Goal: Task Accomplishment & Management: Use online tool/utility

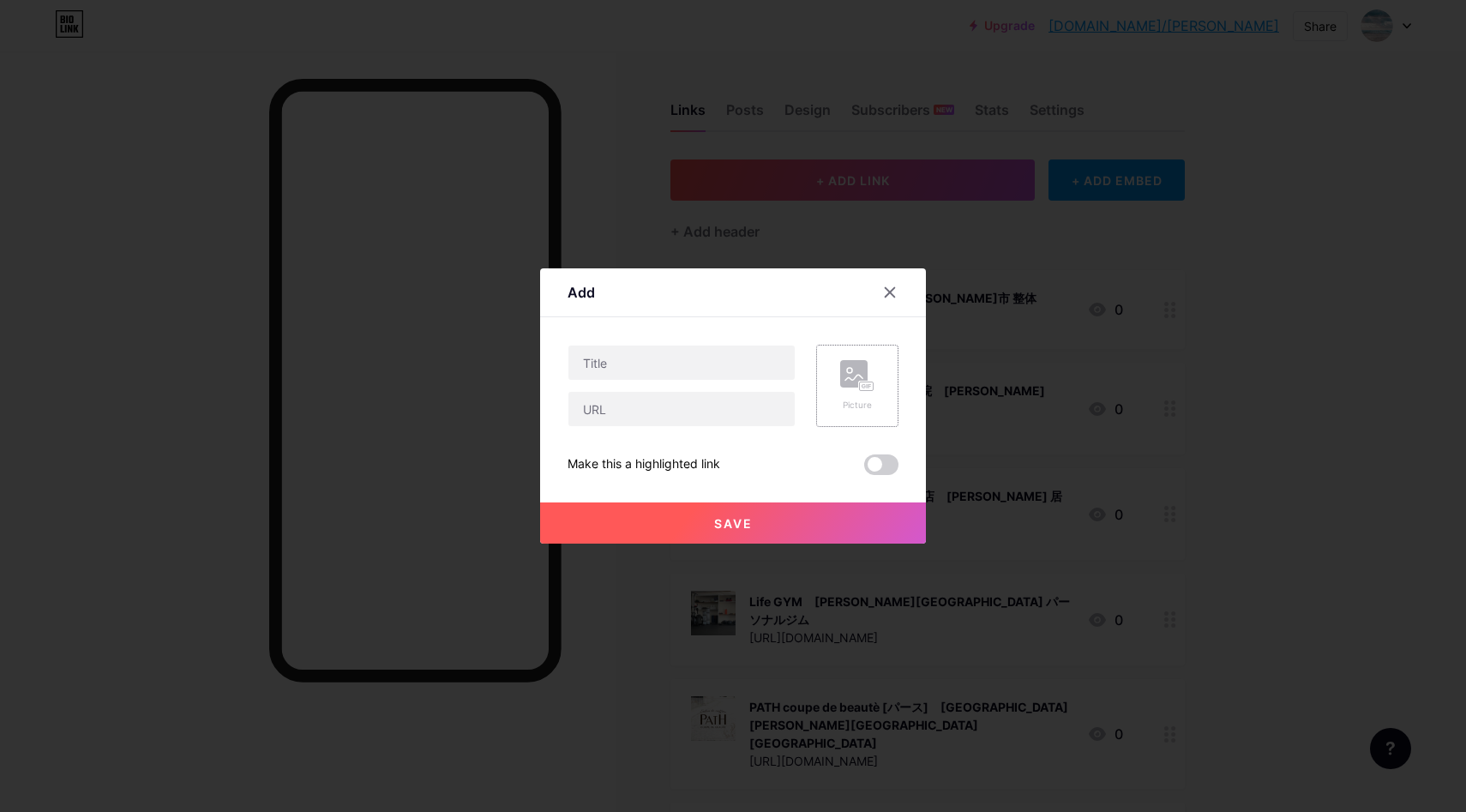
click at [873, 376] on icon at bounding box center [857, 376] width 34 height 32
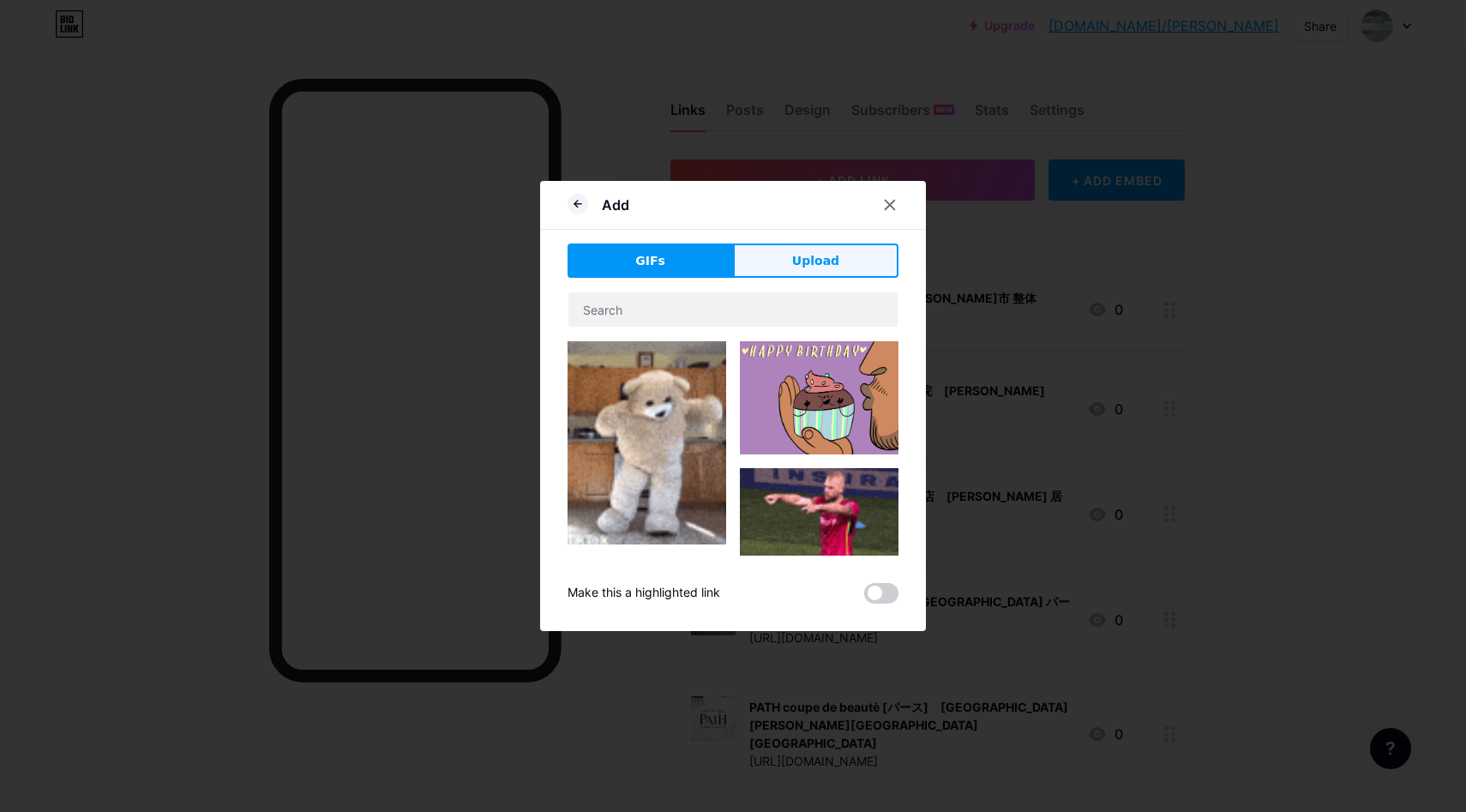
drag, startPoint x: 826, startPoint y: 267, endPoint x: 838, endPoint y: 312, distance: 46.6
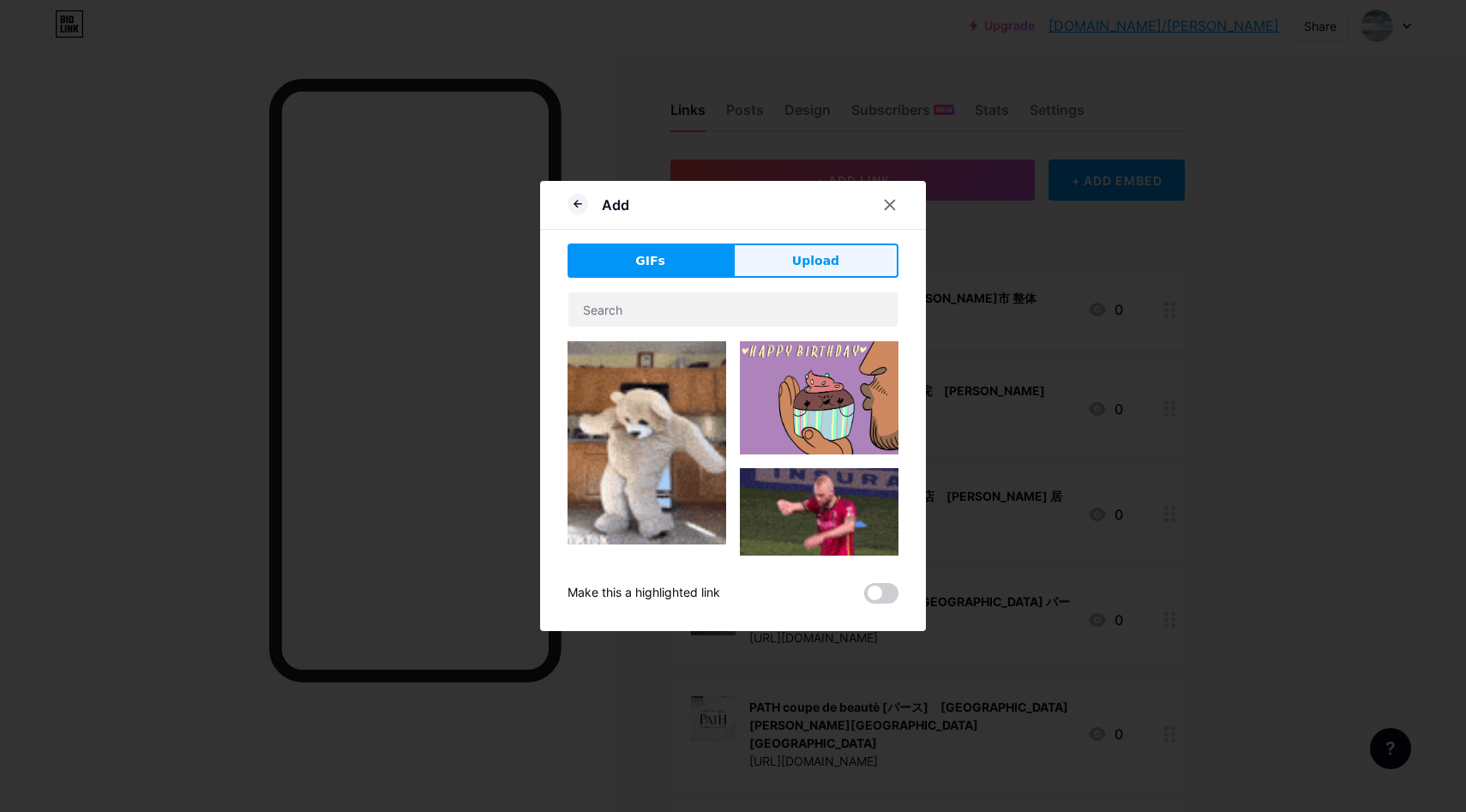
click at [825, 267] on span "Upload" at bounding box center [816, 261] width 48 height 18
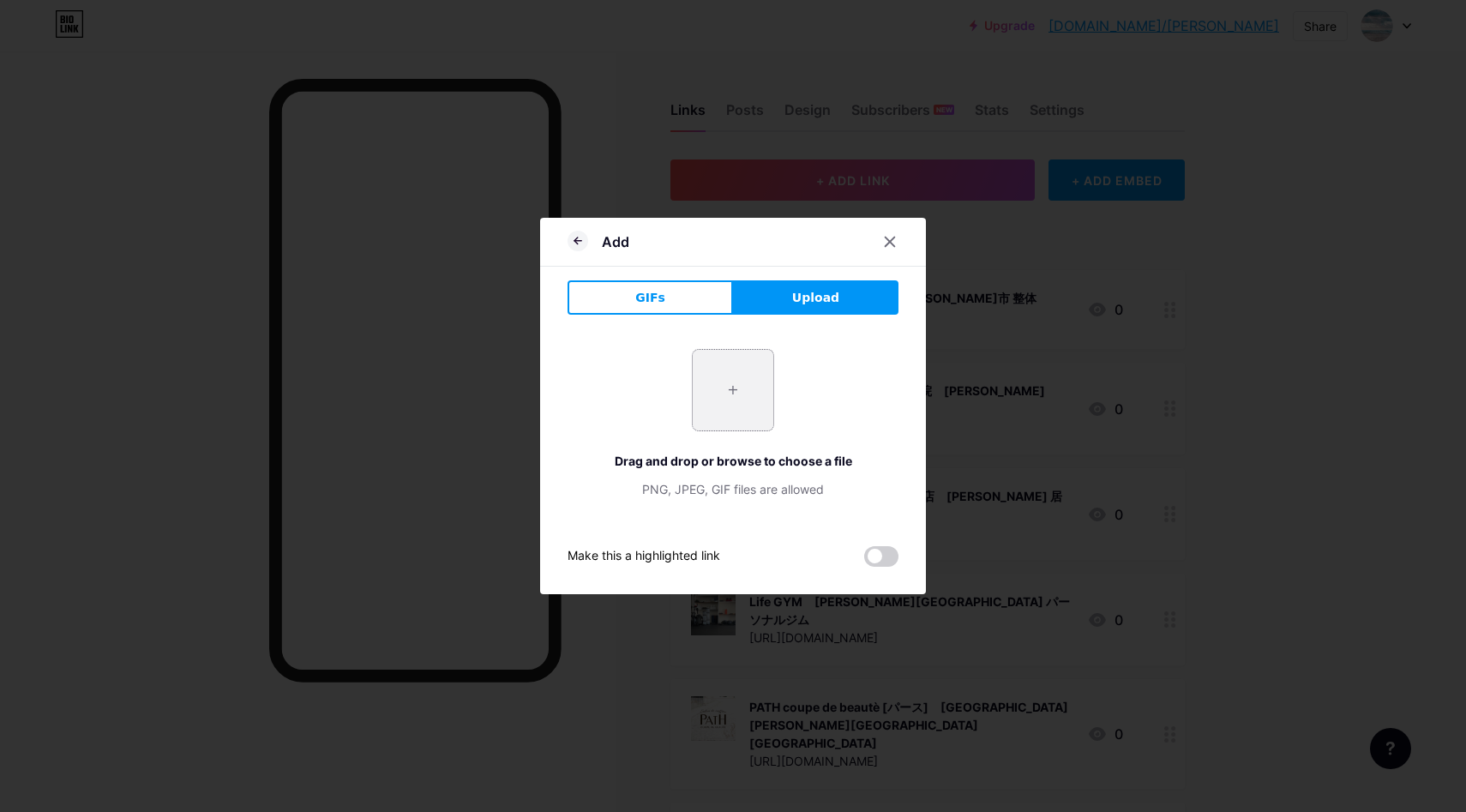
click at [753, 387] on input "file" at bounding box center [733, 390] width 81 height 81
type input "C:\fakepath\スクリーンショット 2025-08-12 9.49.29.jpg"
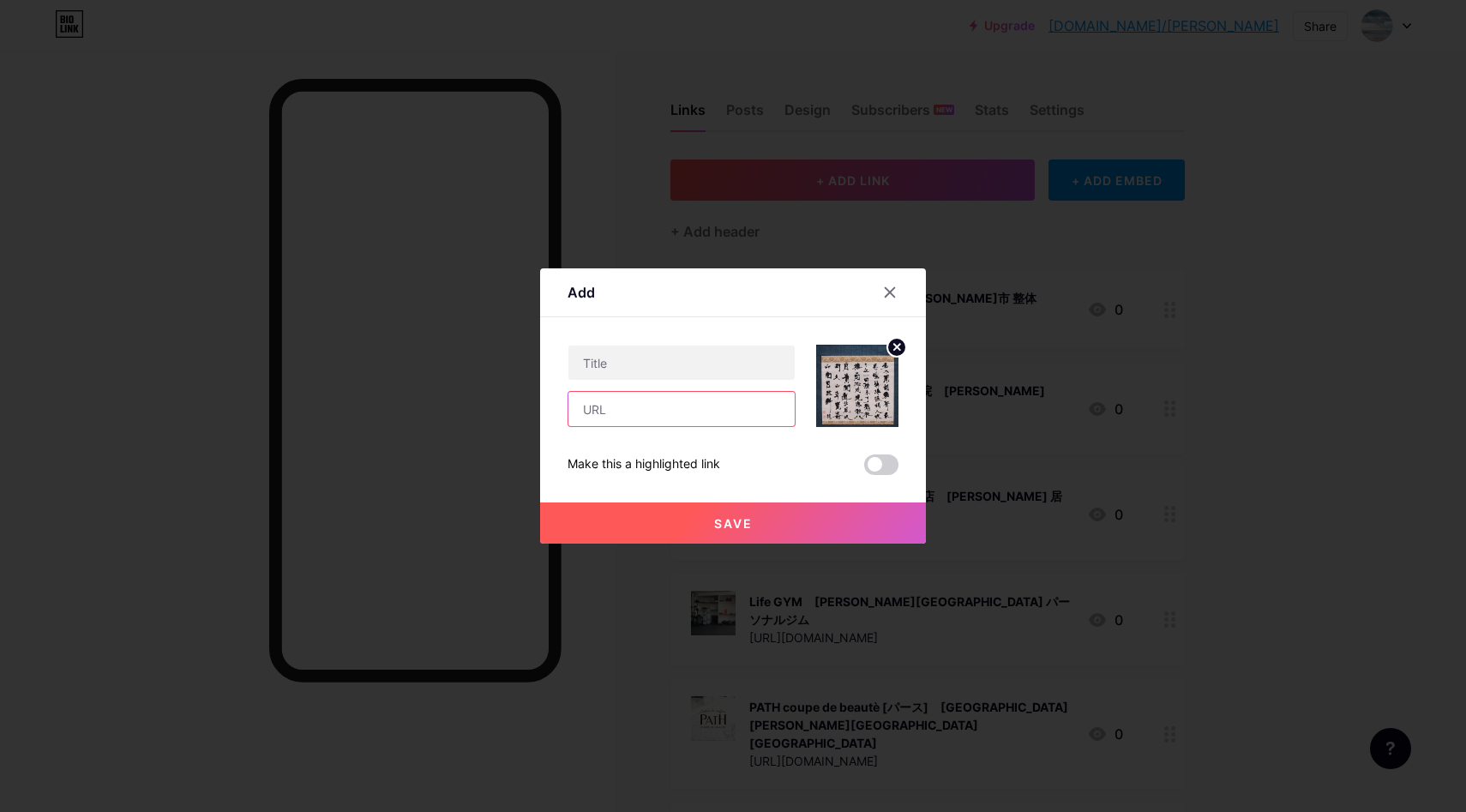
click at [664, 406] on input "text" at bounding box center [681, 409] width 226 height 34
paste input "[URL][DOMAIN_NAME]"
type input "[URL][DOMAIN_NAME]"
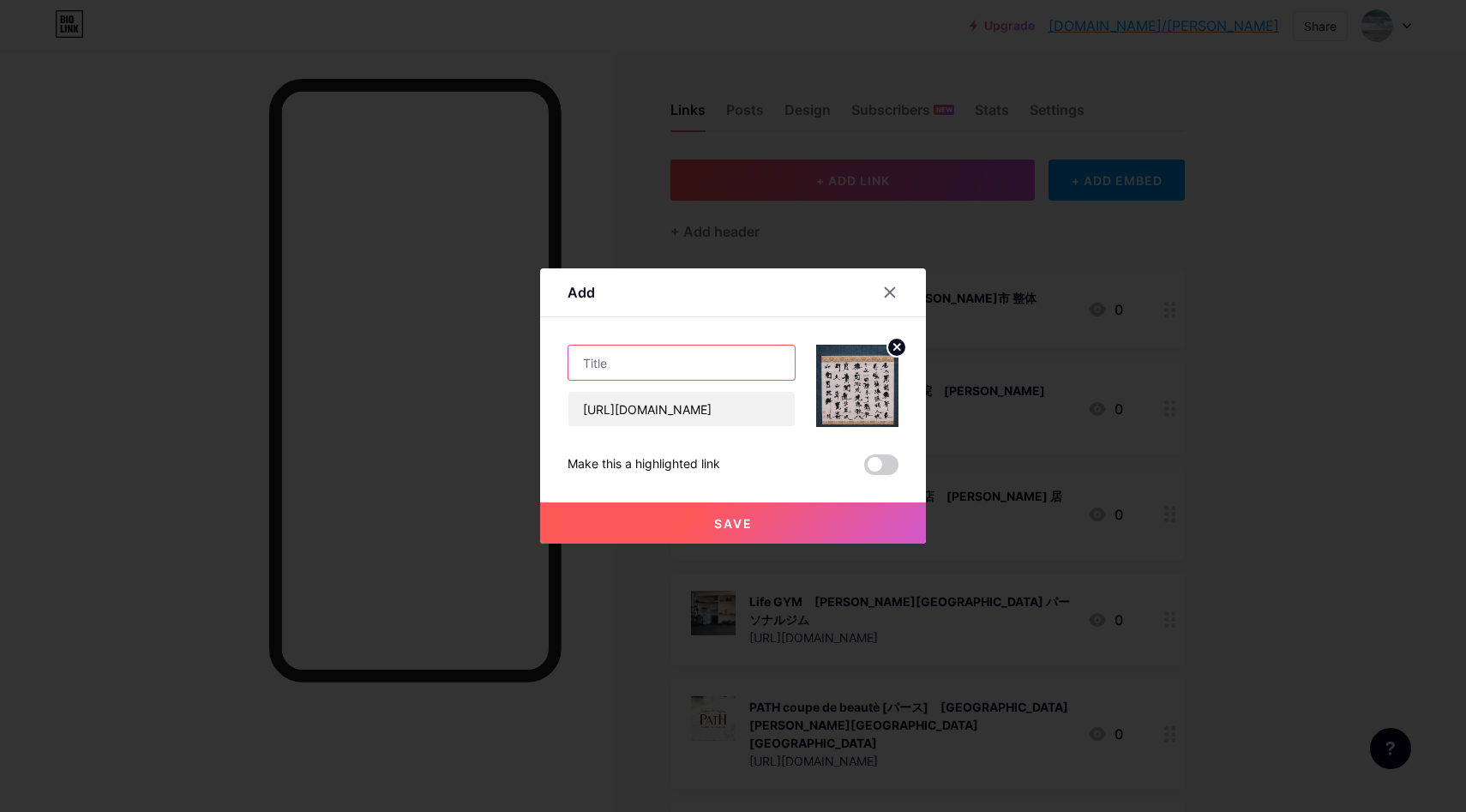
click at [645, 351] on input "text" at bounding box center [681, 362] width 226 height 34
paste input "書象会 大阪支部「三宮教室」｜三宮 書道教室"
type input "書象会 大阪支部「三宮教室」｜三宮 書道教室"
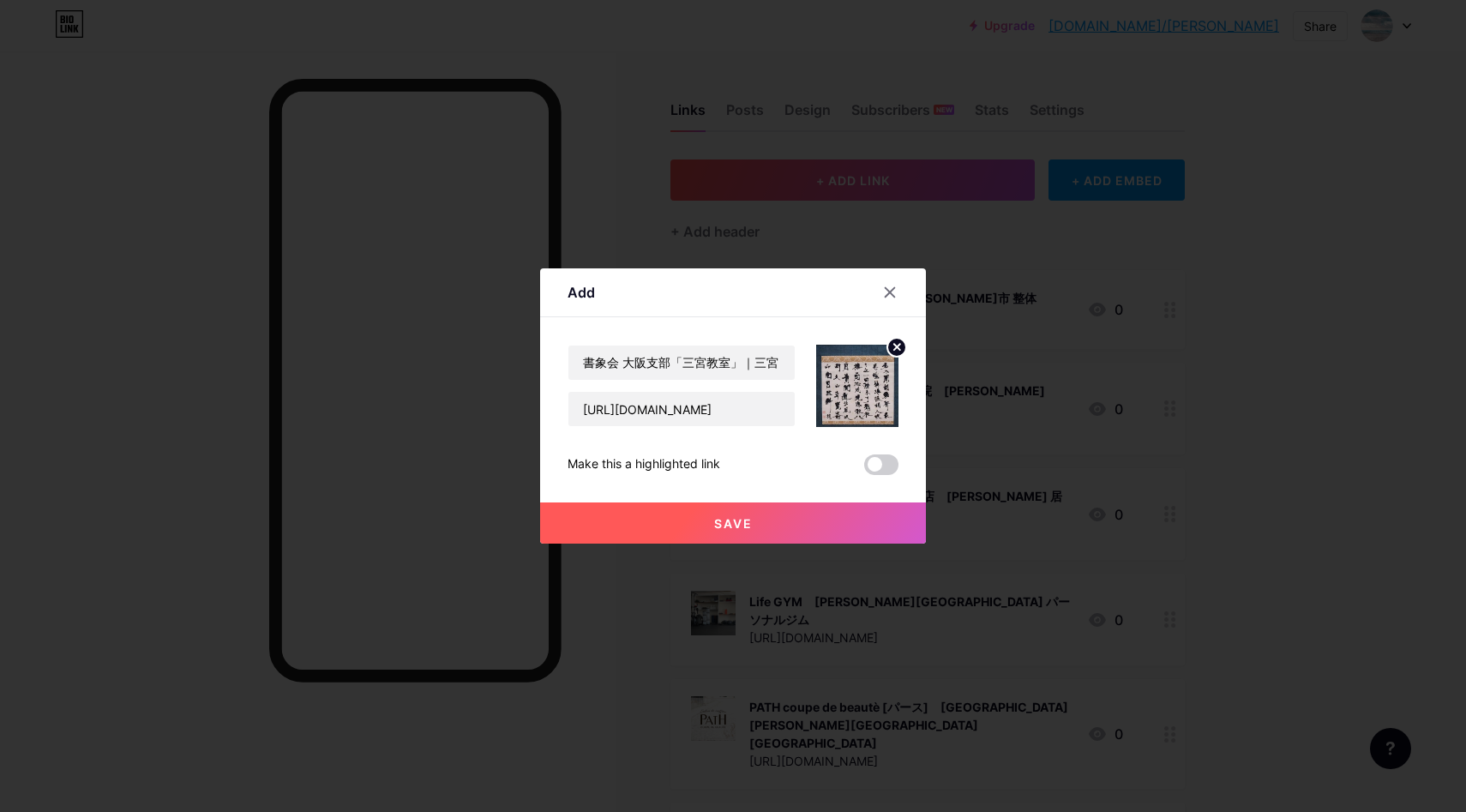
click at [699, 521] on button "Save" at bounding box center [733, 523] width 386 height 41
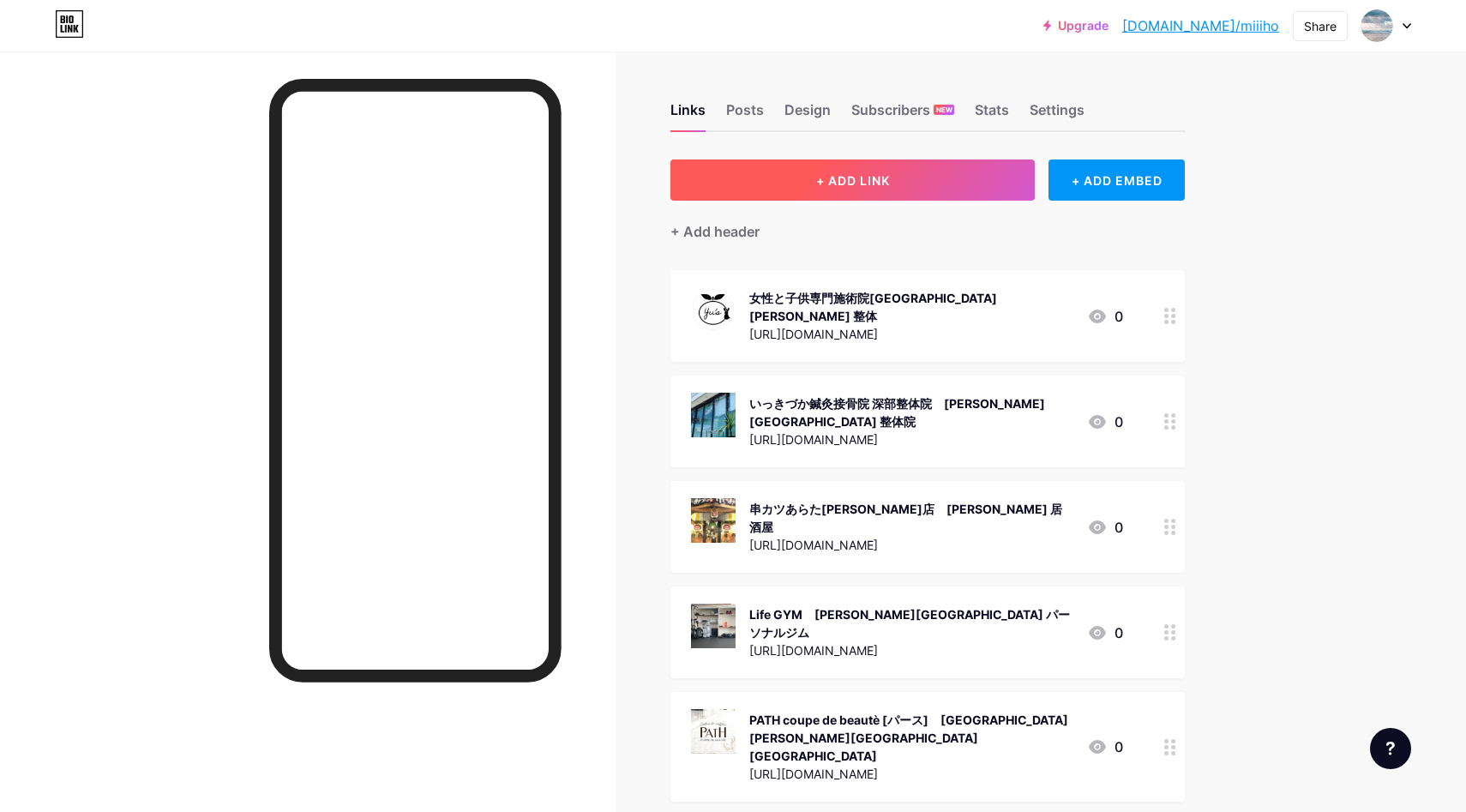
click at [881, 179] on span "+ ADD LINK" at bounding box center [853, 181] width 74 height 15
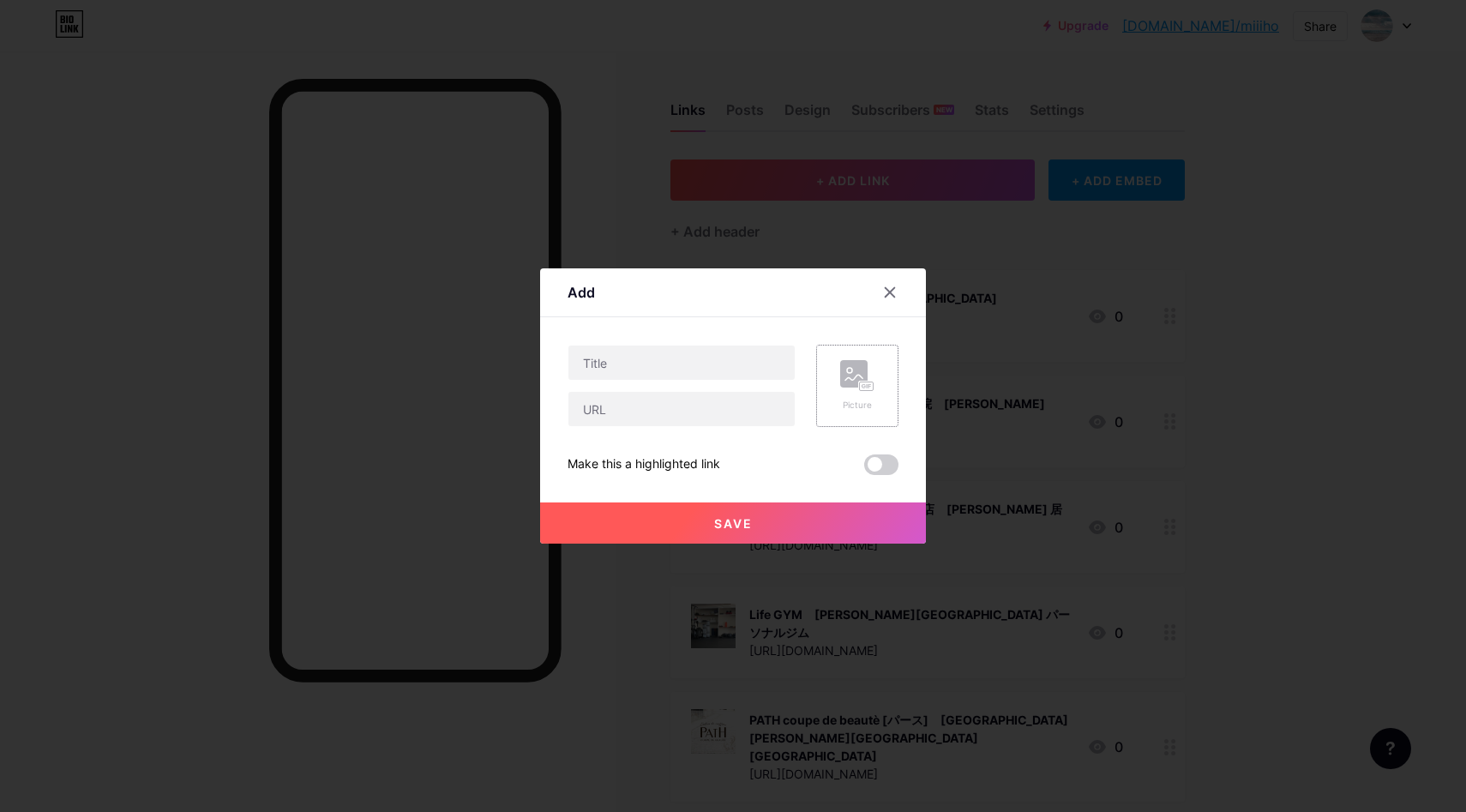
click at [858, 357] on div "Picture" at bounding box center [858, 386] width 82 height 82
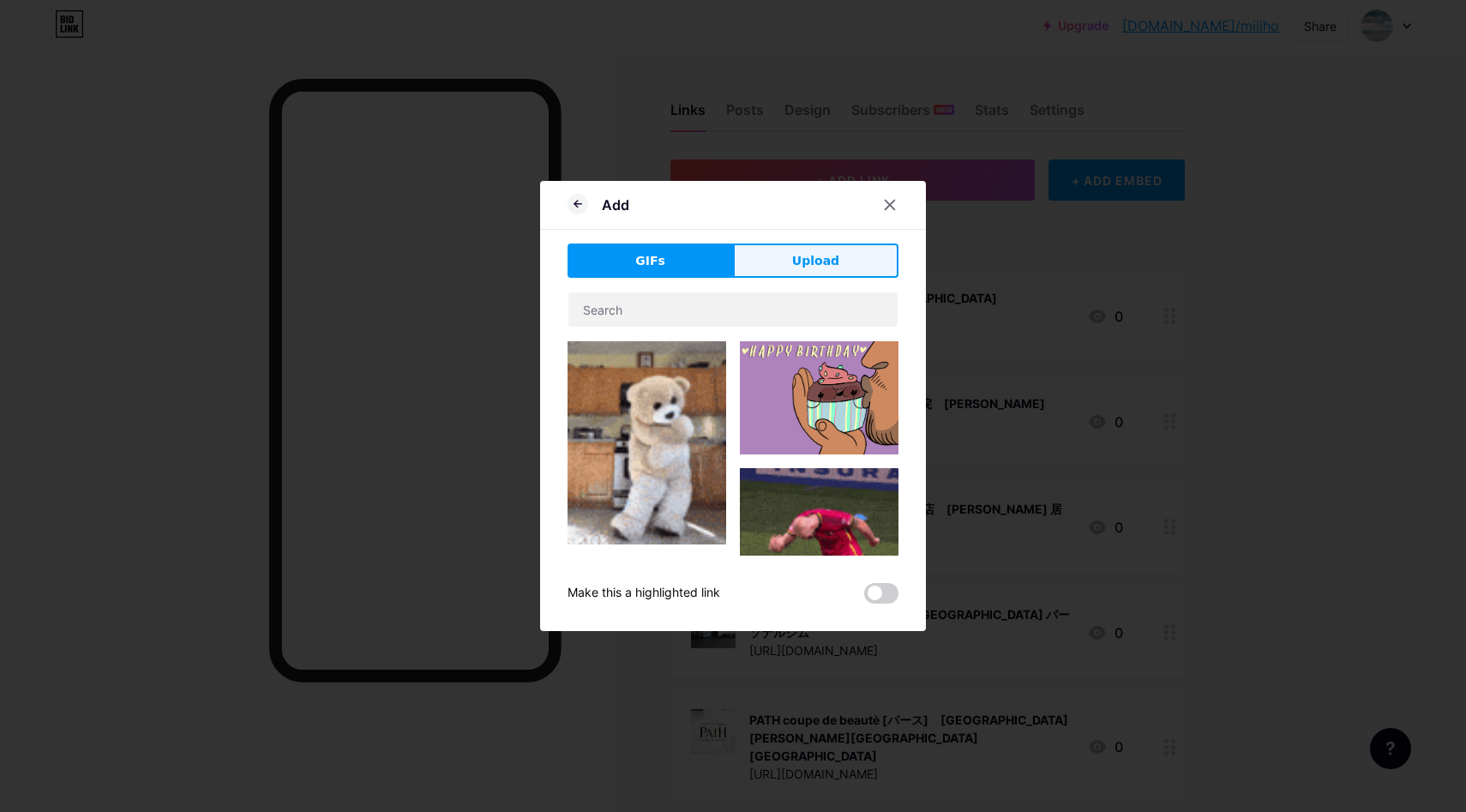
click at [828, 261] on span "Upload" at bounding box center [816, 261] width 48 height 18
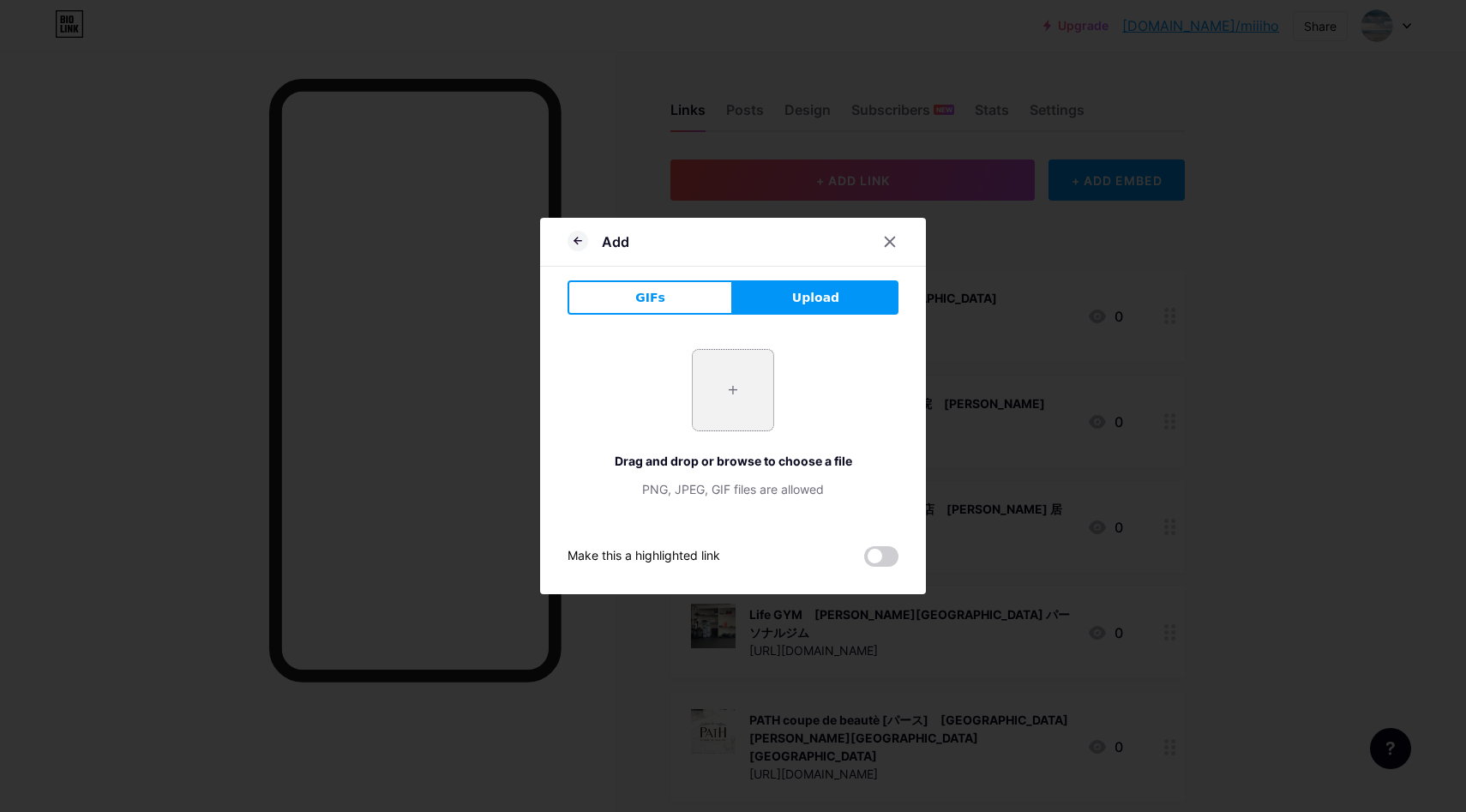
click at [726, 392] on input "file" at bounding box center [733, 390] width 81 height 81
type input "C:\fakepath\スクリーンショット [DATE] 9.58.15.jpg"
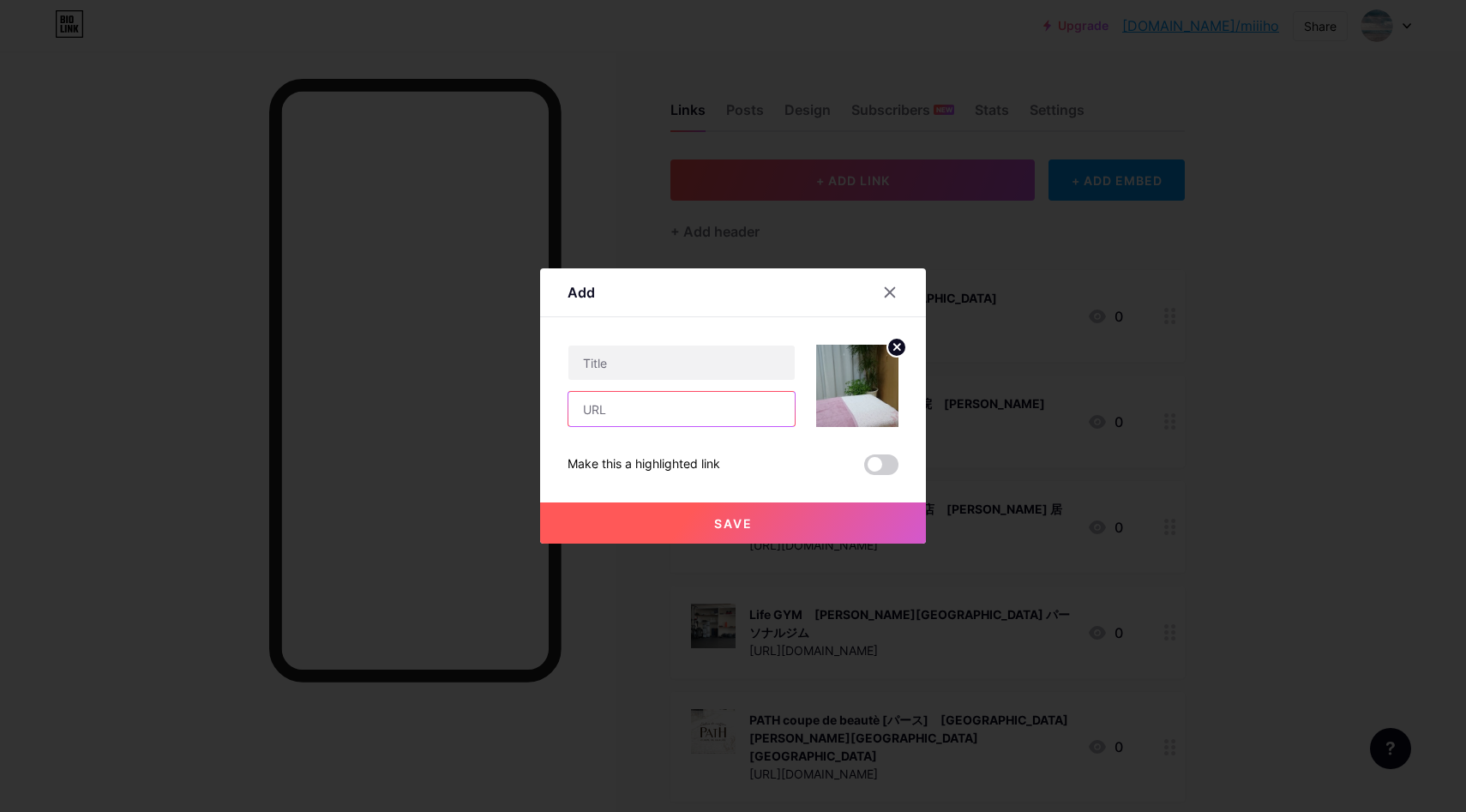
click at [645, 419] on input "text" at bounding box center [681, 409] width 226 height 34
paste input "[URL][DOMAIN_NAME]"
type input "[URL][DOMAIN_NAME]"
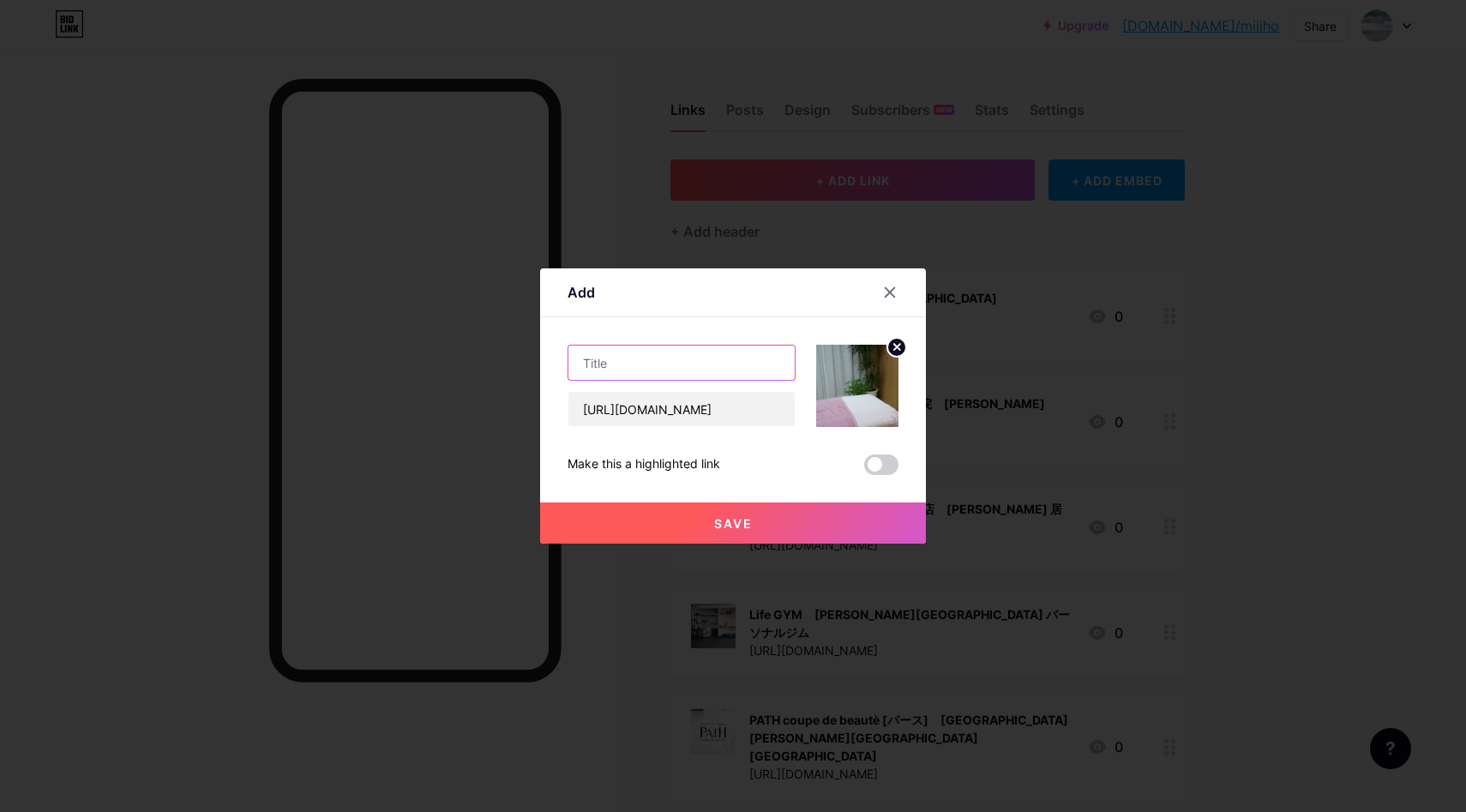
click at [610, 361] on input "text" at bounding box center [681, 362] width 226 height 34
paste input "大分[PERSON_NAME] 頭痛専門ここまろ調整院｜[PERSON_NAME]市 頭痛"
type input "大分[PERSON_NAME] 頭痛専門ここまろ調整院｜[PERSON_NAME]市 頭痛"
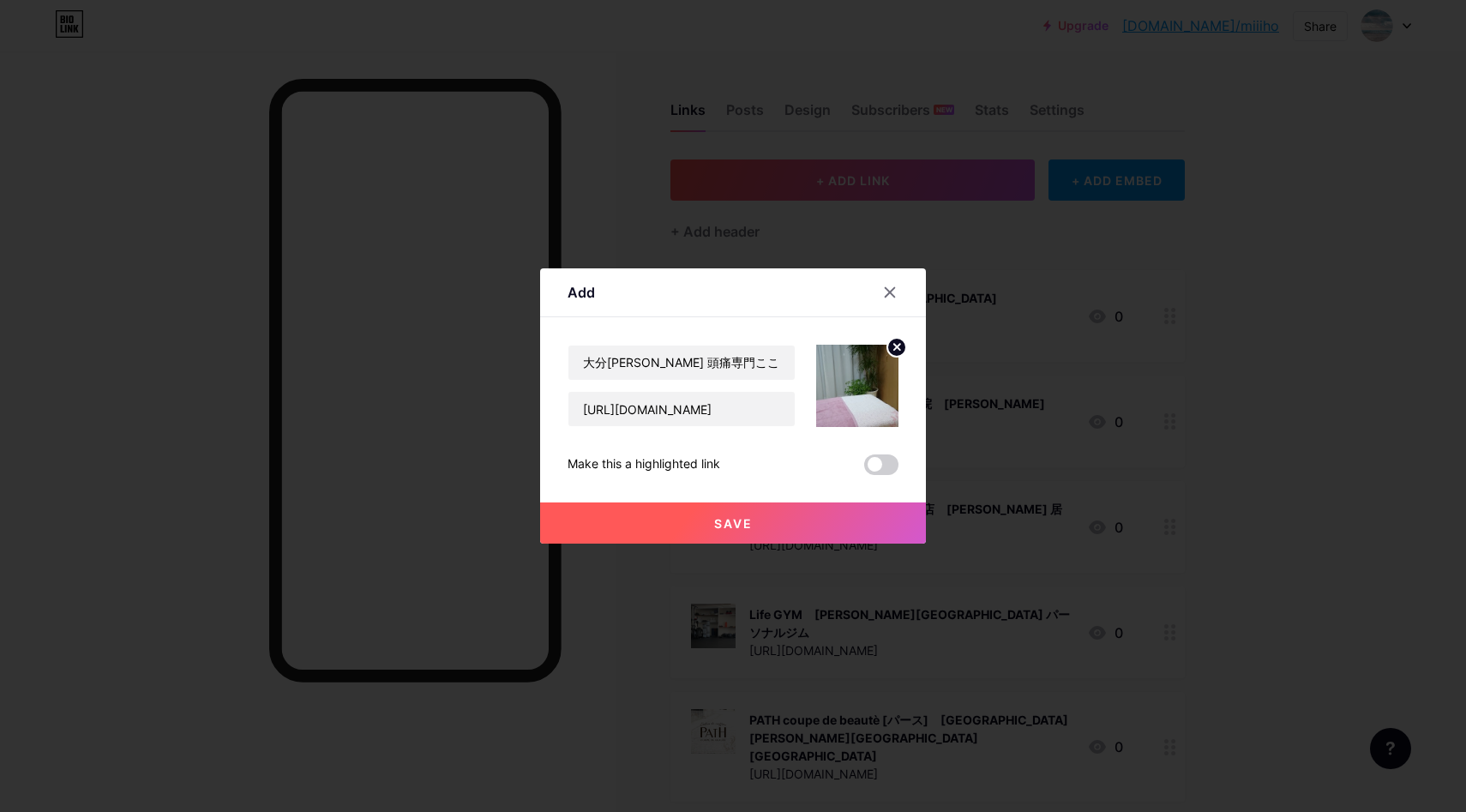
click at [665, 523] on button "Save" at bounding box center [733, 523] width 386 height 41
